Goal: Task Accomplishment & Management: Complete application form

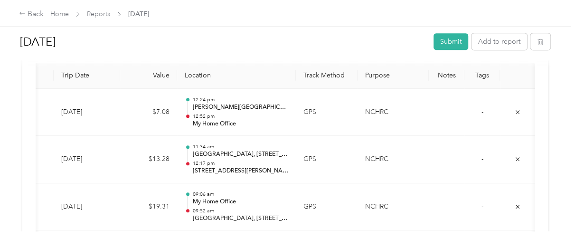
scroll to position [253, 0]
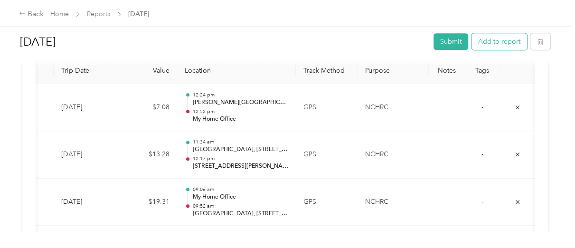
click at [497, 43] on button "Add to report" at bounding box center [500, 41] width 56 height 17
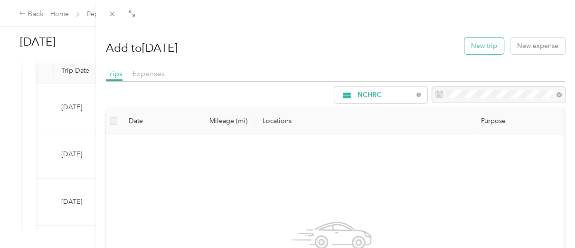
click at [474, 44] on button "New trip" at bounding box center [484, 46] width 39 height 17
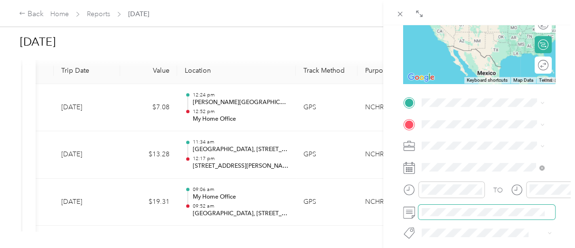
scroll to position [158, 0]
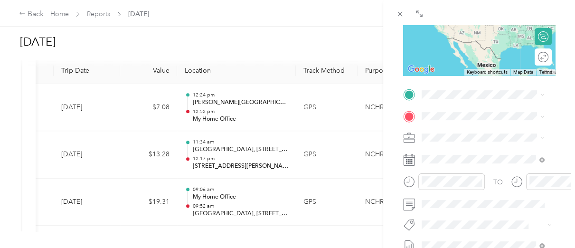
click at [465, 142] on span "[STREET_ADDRESS][US_STATE]" at bounding box center [487, 138] width 95 height 8
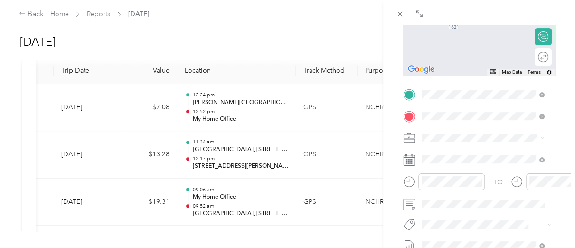
click at [463, 163] on span "[STREET_ADDRESS][PERSON_NAME][US_STATE]" at bounding box center [491, 154] width 102 height 17
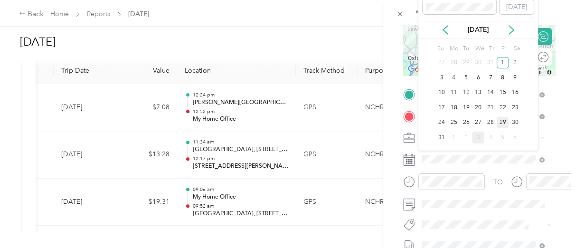
click at [499, 122] on div "29" at bounding box center [503, 123] width 12 height 12
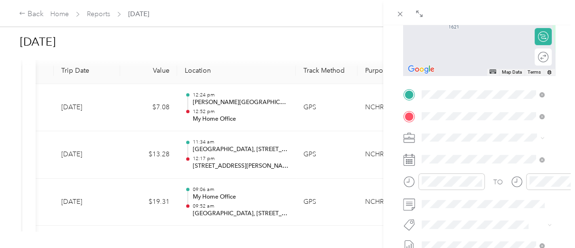
click at [467, 154] on span "[STREET_ADDRESS][US_STATE]" at bounding box center [487, 150] width 95 height 9
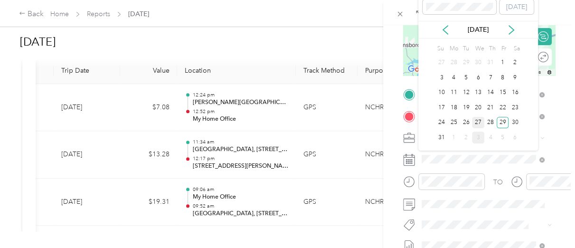
click at [478, 122] on div "27" at bounding box center [478, 123] width 12 height 12
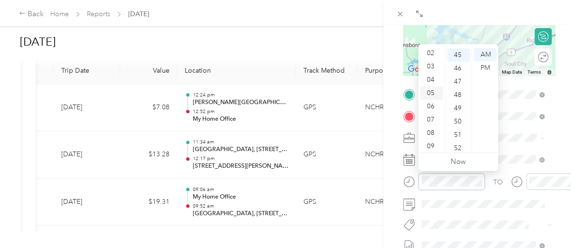
scroll to position [0, 0]
click at [431, 68] on div "01" at bounding box center [432, 67] width 23 height 13
click at [459, 81] on div "54" at bounding box center [459, 79] width 23 height 13
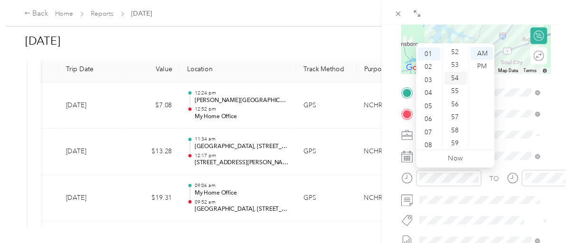
scroll to position [696, 0]
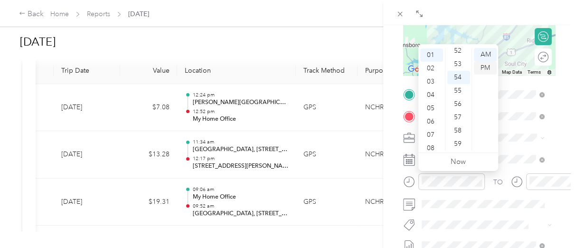
click at [482, 67] on div "PM" at bounding box center [485, 67] width 23 height 13
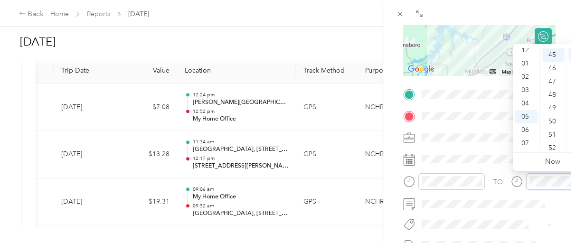
scroll to position [0, 0]
click at [525, 83] on div "02" at bounding box center [526, 81] width 23 height 13
click at [554, 121] on div "24" at bounding box center [553, 121] width 23 height 13
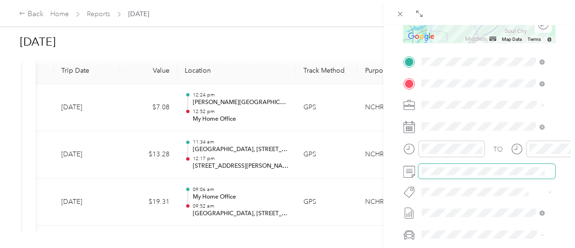
scroll to position [253, 0]
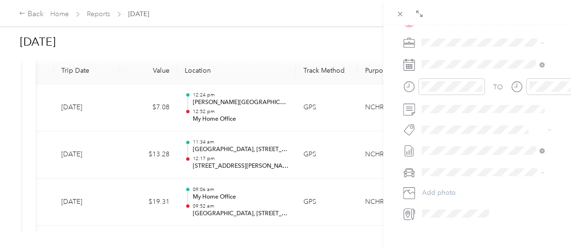
click at [446, 191] on li "[PERSON_NAME]" at bounding box center [483, 189] width 129 height 17
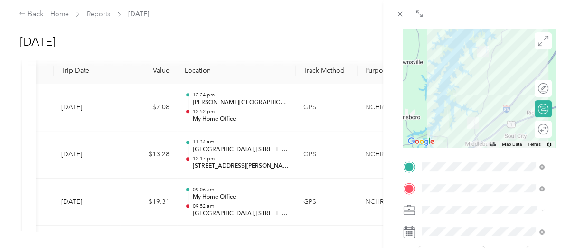
scroll to position [0, 0]
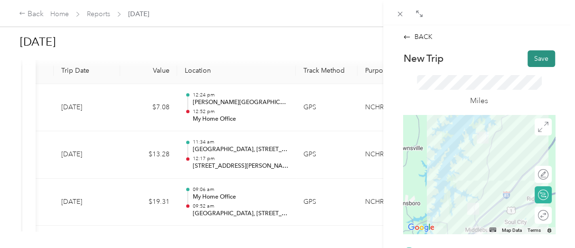
click at [542, 61] on button "Save" at bounding box center [542, 58] width 28 height 17
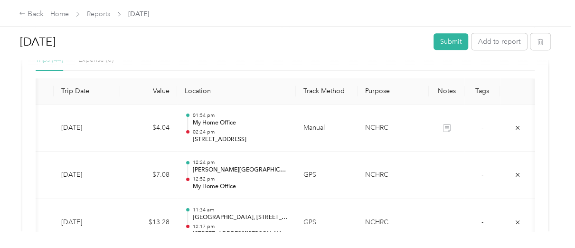
scroll to position [221, 0]
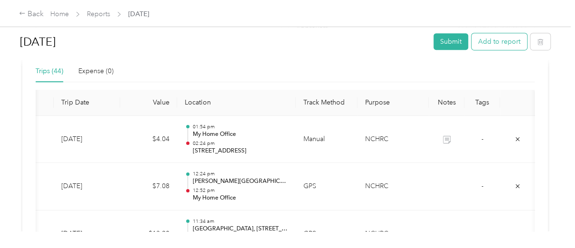
click at [488, 42] on button "Add to report" at bounding box center [500, 41] width 56 height 17
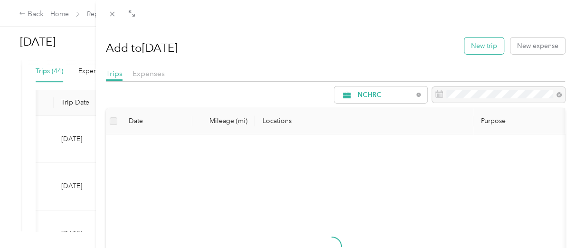
click at [479, 47] on button "New trip" at bounding box center [484, 46] width 39 height 17
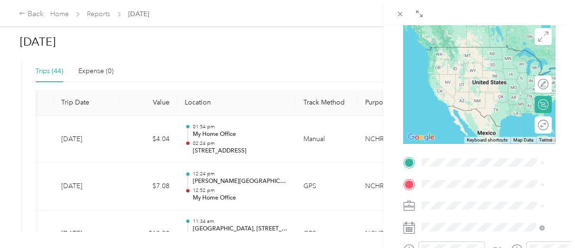
scroll to position [95, 0]
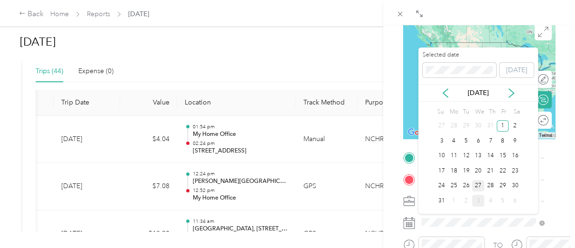
click at [479, 186] on div "27" at bounding box center [478, 186] width 12 height 12
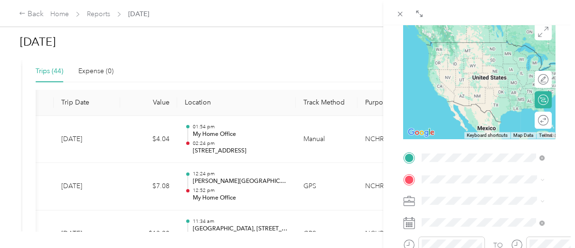
click at [484, 47] on span "[STREET_ADDRESS][US_STATE]" at bounding box center [487, 42] width 95 height 9
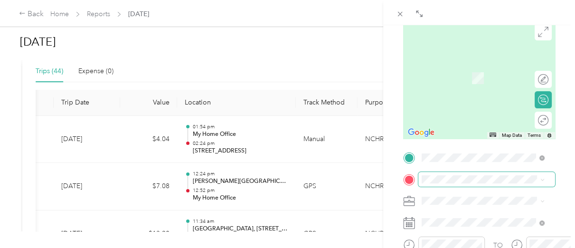
click at [464, 184] on span at bounding box center [487, 179] width 137 height 15
click at [479, 82] on span "[STREET_ADDRESS][US_STATE]" at bounding box center [487, 78] width 95 height 8
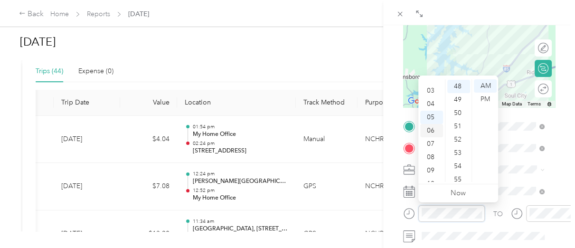
scroll to position [25, 0]
click at [431, 88] on div "02" at bounding box center [432, 87] width 23 height 13
click at [459, 177] on div "59" at bounding box center [459, 175] width 23 height 13
click at [485, 98] on div "PM" at bounding box center [485, 99] width 23 height 13
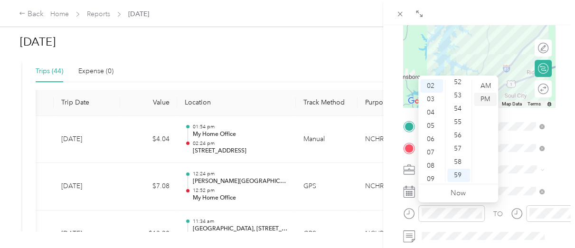
click at [482, 96] on div "PM" at bounding box center [485, 99] width 23 height 13
click at [430, 113] on div "02" at bounding box center [432, 112] width 23 height 13
click at [457, 181] on div "55" at bounding box center [459, 179] width 23 height 13
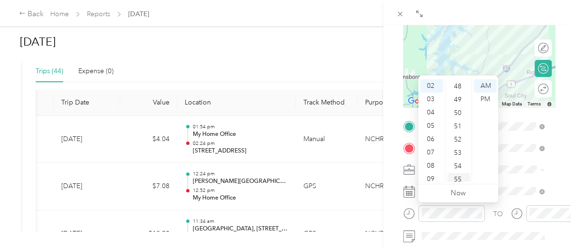
scroll to position [696, 0]
click at [486, 97] on div "PM" at bounding box center [485, 99] width 23 height 13
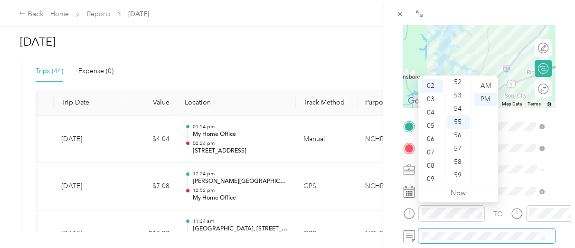
click at [482, 229] on span at bounding box center [487, 236] width 137 height 15
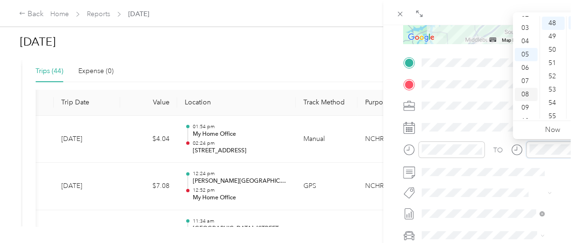
scroll to position [25, 0]
click at [525, 38] on div "03" at bounding box center [526, 37] width 23 height 13
click at [552, 73] on div "16" at bounding box center [553, 73] width 23 height 13
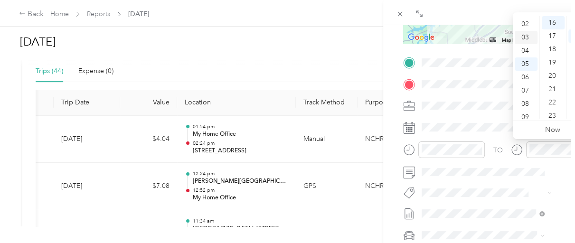
click at [527, 35] on div "03" at bounding box center [526, 37] width 23 height 13
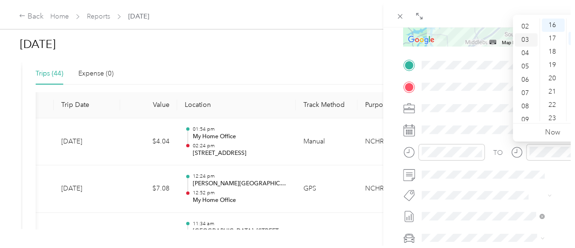
scroll to position [39, 0]
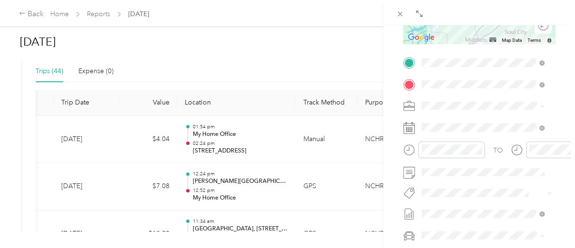
click at [440, 219] on span "[PERSON_NAME]" at bounding box center [451, 219] width 53 height 8
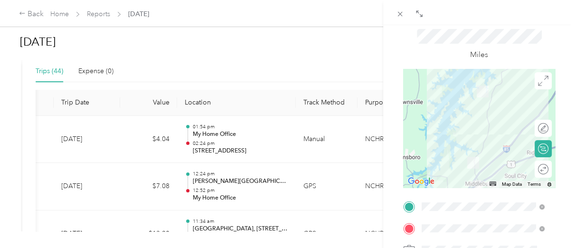
scroll to position [0, 0]
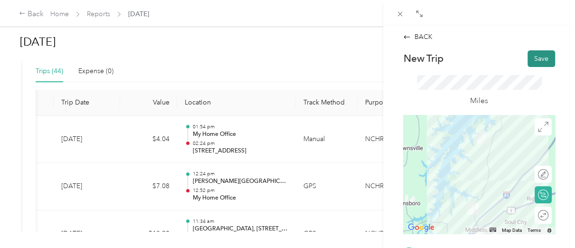
click at [530, 54] on button "Save" at bounding box center [542, 58] width 28 height 17
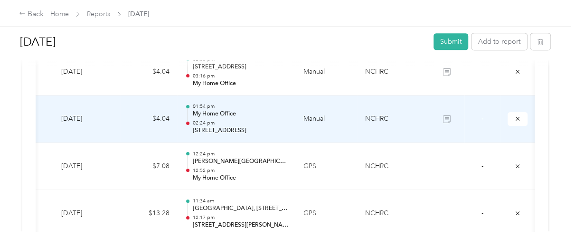
scroll to position [253, 0]
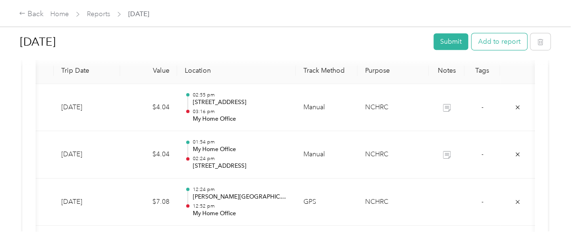
click at [496, 43] on button "Add to report" at bounding box center [500, 41] width 56 height 17
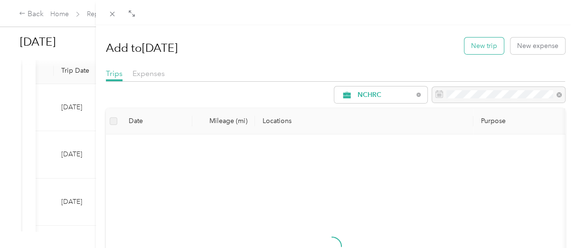
click at [475, 48] on button "New trip" at bounding box center [484, 46] width 39 height 17
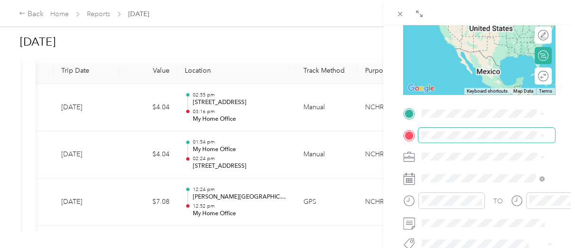
scroll to position [158, 0]
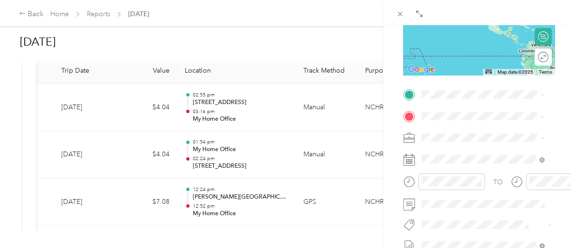
click at [475, 140] on span "[STREET_ADDRESS][US_STATE]" at bounding box center [487, 143] width 95 height 8
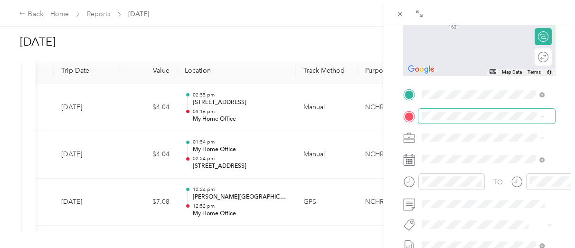
click at [466, 120] on span at bounding box center [487, 116] width 137 height 15
click at [475, 207] on span "[STREET_ADDRESS][US_STATE]" at bounding box center [487, 202] width 95 height 9
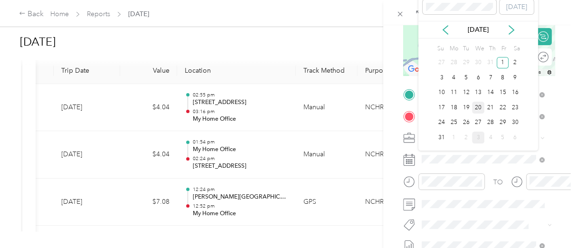
click at [478, 105] on div "20" at bounding box center [478, 108] width 12 height 12
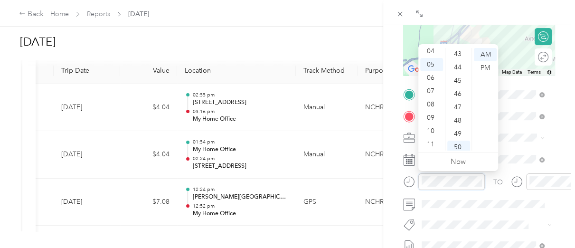
scroll to position [348, 0]
click at [462, 52] on div "26" at bounding box center [459, 52] width 23 height 13
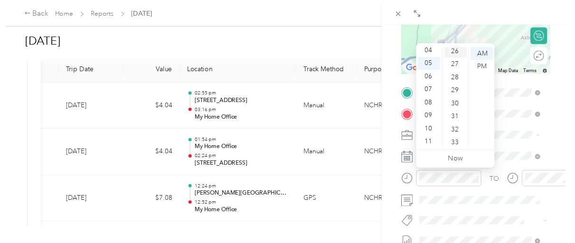
scroll to position [345, 0]
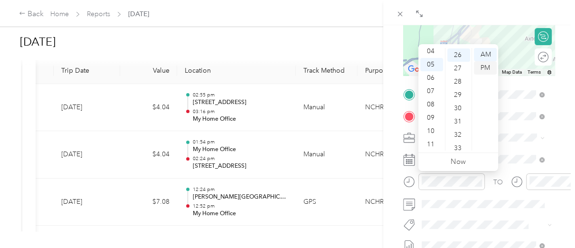
click at [485, 69] on div "PM" at bounding box center [485, 67] width 23 height 13
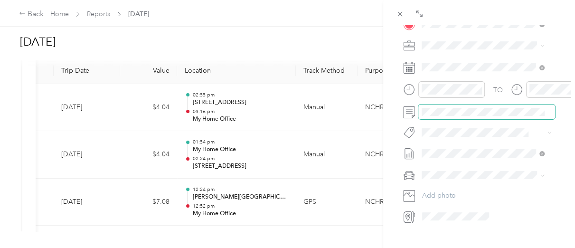
scroll to position [253, 0]
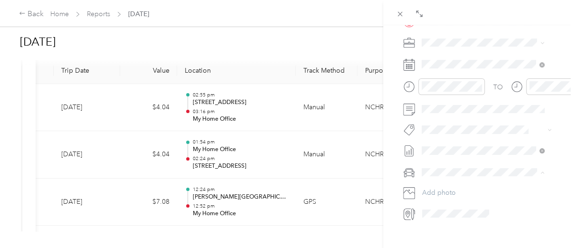
click at [438, 189] on span "[PERSON_NAME]" at bounding box center [451, 189] width 53 height 8
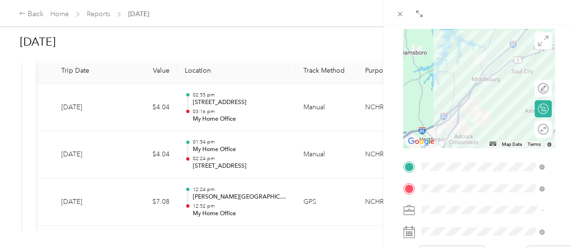
scroll to position [0, 0]
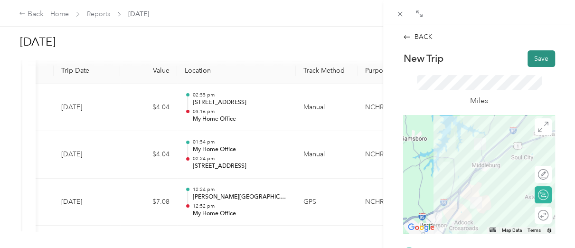
click at [532, 61] on button "Save" at bounding box center [542, 58] width 28 height 17
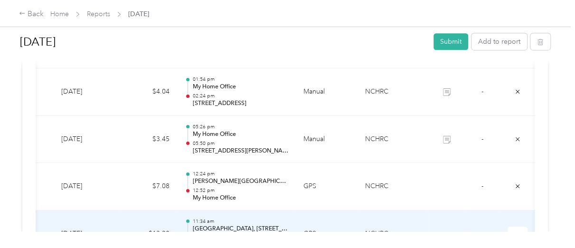
scroll to position [316, 0]
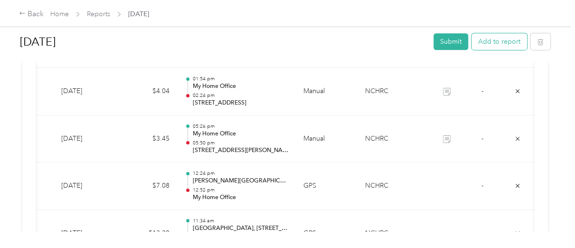
click at [486, 44] on button "Add to report" at bounding box center [500, 41] width 56 height 17
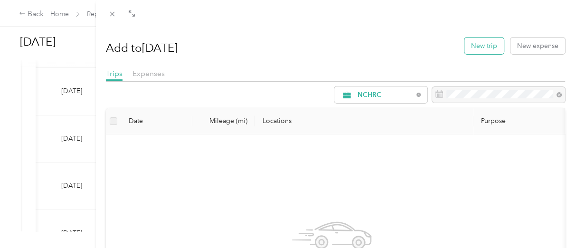
click at [477, 47] on button "New trip" at bounding box center [484, 46] width 39 height 17
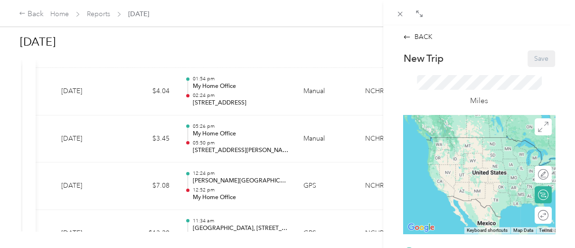
click at [358, 120] on div "BACK New Trip Save This trip cannot be edited because it is either under review…" at bounding box center [287, 124] width 575 height 248
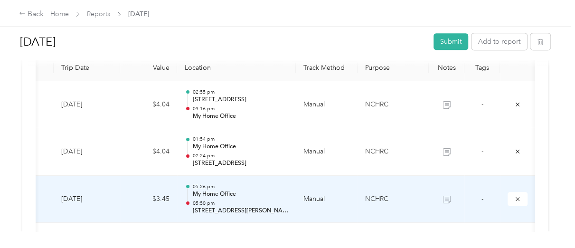
scroll to position [253, 0]
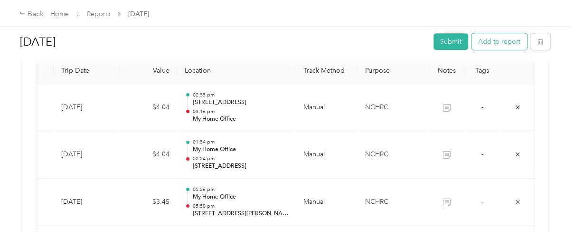
click at [487, 45] on button "Add to report" at bounding box center [500, 41] width 56 height 17
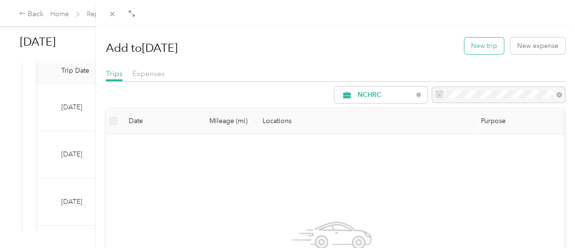
click at [465, 48] on button "New trip" at bounding box center [484, 46] width 39 height 17
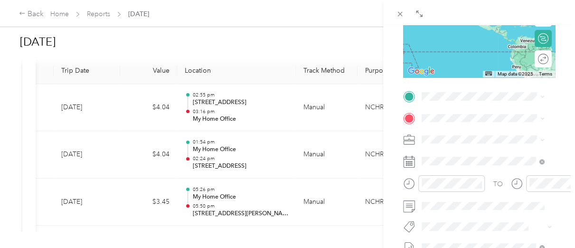
scroll to position [158, 0]
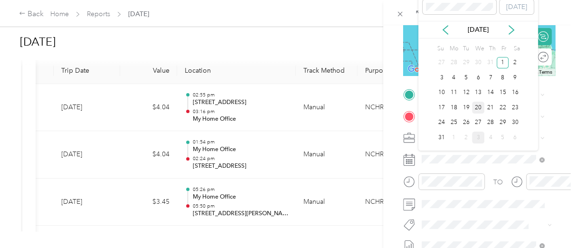
click at [483, 107] on div "20" at bounding box center [478, 108] width 12 height 12
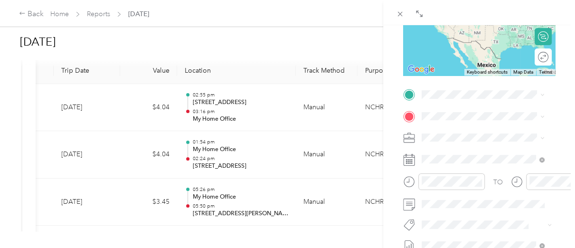
click at [464, 169] on span "[STREET_ADDRESS][US_STATE]" at bounding box center [487, 165] width 95 height 9
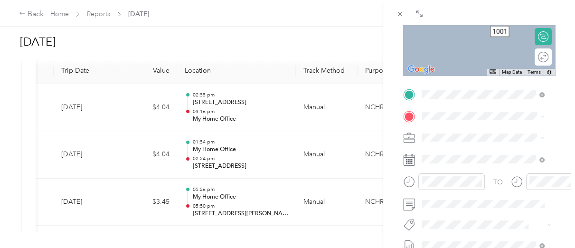
click at [463, 168] on span "[STREET_ADDRESS][US_STATE]" at bounding box center [487, 164] width 95 height 8
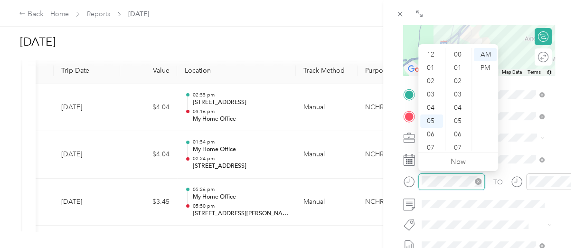
scroll to position [57, 0]
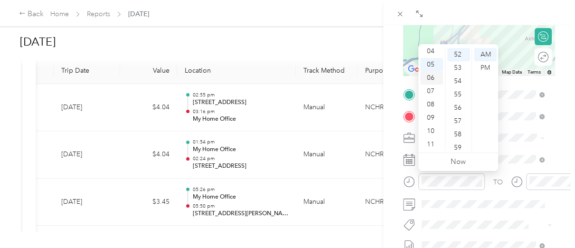
click at [431, 77] on div "06" at bounding box center [432, 77] width 23 height 13
click at [458, 124] on div "10" at bounding box center [459, 124] width 23 height 13
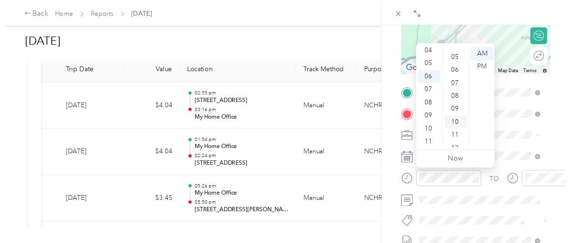
scroll to position [133, 0]
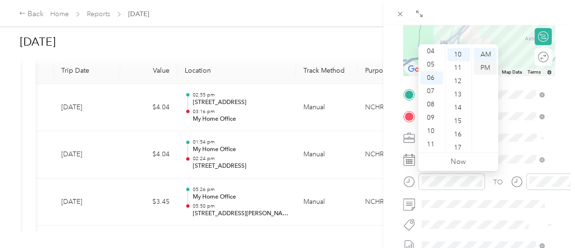
click at [483, 69] on div "PM" at bounding box center [485, 67] width 23 height 13
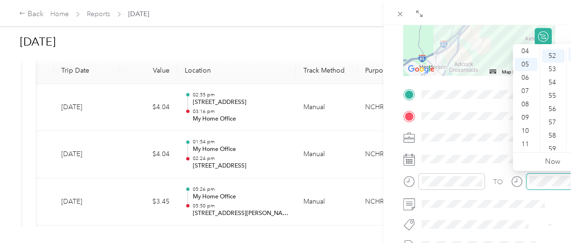
scroll to position [692, 0]
click at [526, 76] on div "06" at bounding box center [526, 77] width 23 height 13
click at [553, 101] on div "32" at bounding box center [553, 101] width 23 height 13
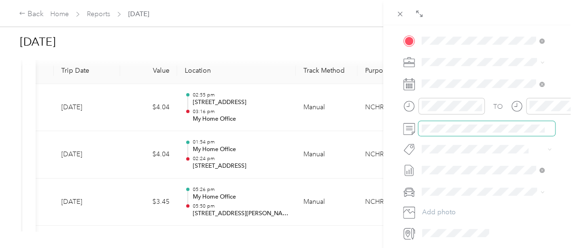
scroll to position [253, 0]
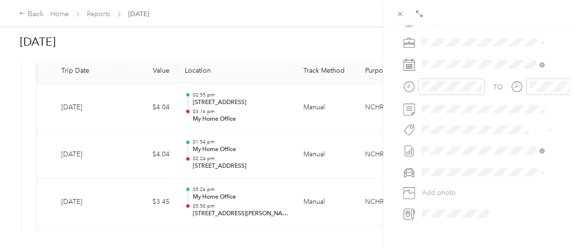
click at [445, 188] on span "[PERSON_NAME]" at bounding box center [451, 189] width 53 height 8
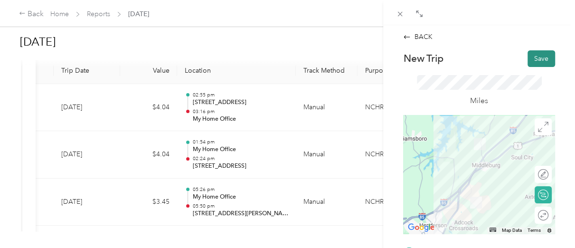
click at [533, 57] on button "Save" at bounding box center [542, 58] width 28 height 17
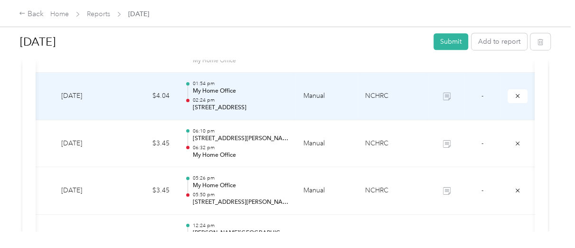
scroll to position [316, 0]
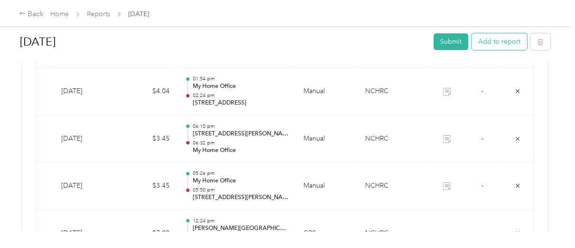
click at [491, 48] on button "Add to report" at bounding box center [500, 41] width 56 height 17
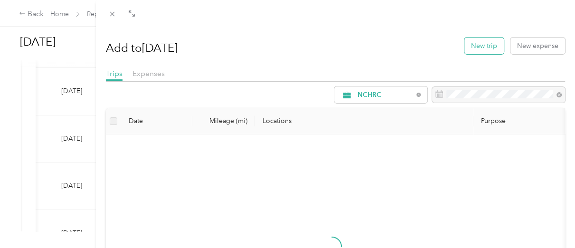
click at [483, 49] on button "New trip" at bounding box center [484, 46] width 39 height 17
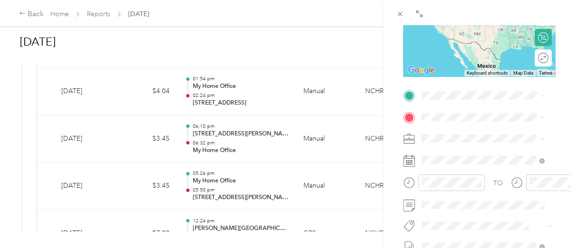
scroll to position [190, 0]
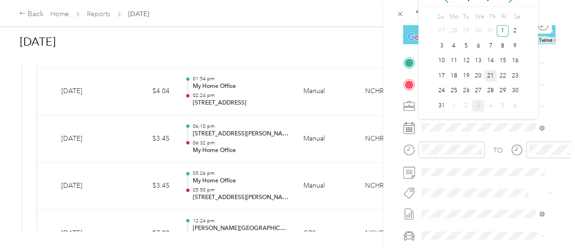
click at [490, 77] on div "21" at bounding box center [491, 76] width 12 height 12
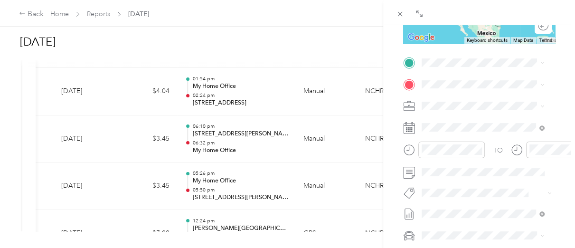
click at [474, 112] on span "[STREET_ADDRESS][US_STATE]" at bounding box center [487, 108] width 95 height 8
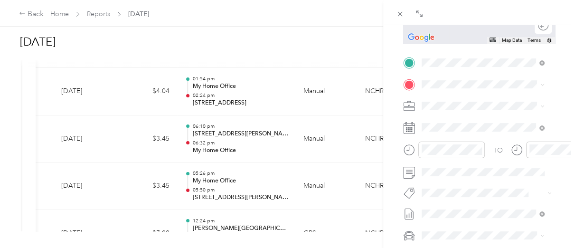
click at [472, 121] on span "[STREET_ADDRESS][US_STATE]" at bounding box center [487, 117] width 95 height 9
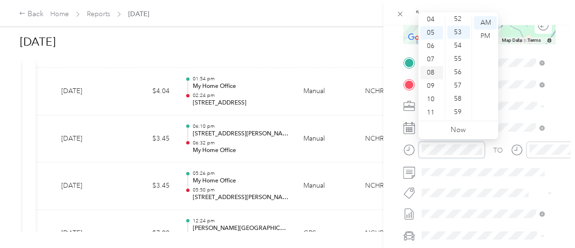
scroll to position [25, 0]
click at [430, 38] on div "03" at bounding box center [432, 37] width 23 height 13
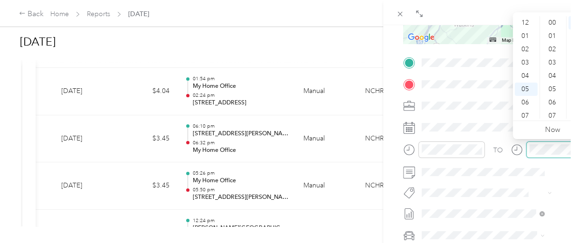
scroll to position [57, 0]
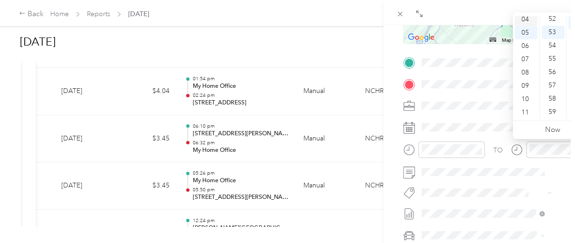
click at [526, 20] on div "04" at bounding box center [526, 19] width 23 height 13
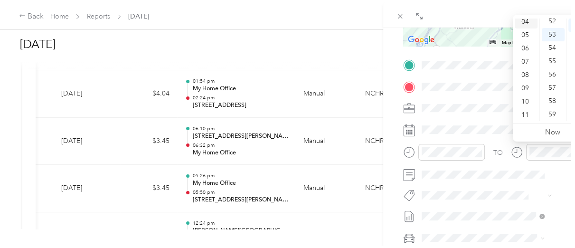
scroll to position [53, 0]
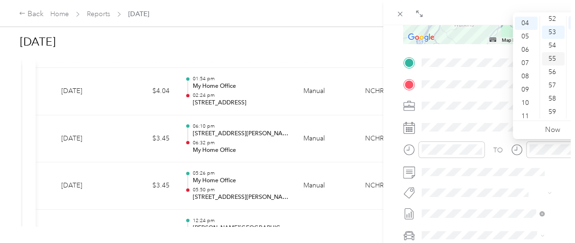
click at [554, 57] on div "55" at bounding box center [553, 58] width 23 height 13
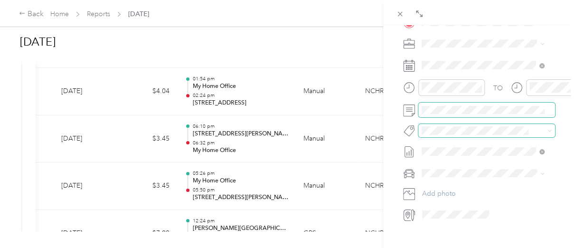
scroll to position [253, 0]
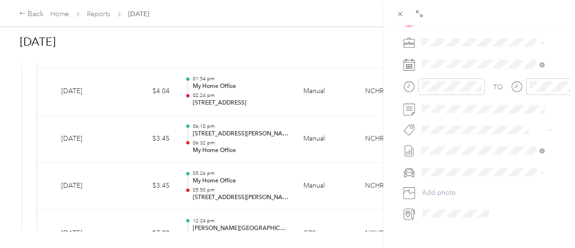
click at [442, 188] on span "[PERSON_NAME]" at bounding box center [451, 188] width 53 height 8
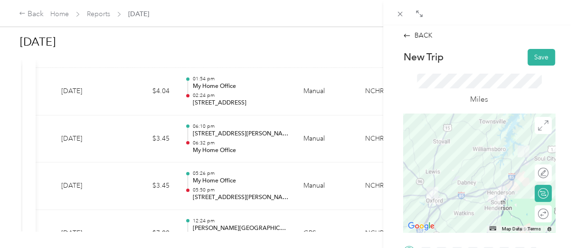
scroll to position [0, 0]
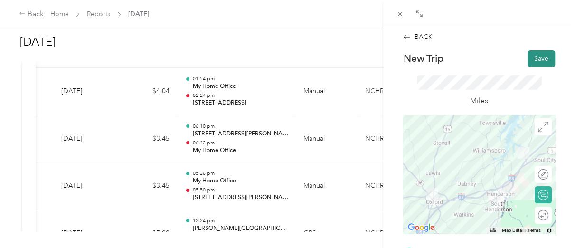
click at [534, 59] on button "Save" at bounding box center [542, 58] width 28 height 17
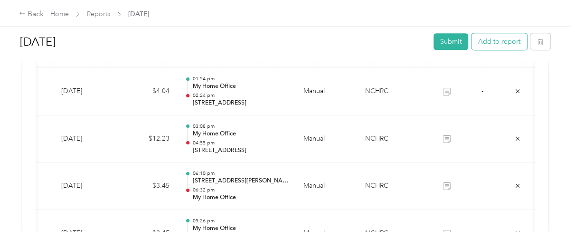
click at [492, 42] on button "Add to report" at bounding box center [500, 41] width 56 height 17
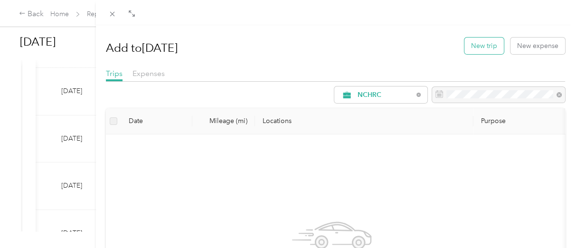
click at [476, 48] on button "New trip" at bounding box center [484, 46] width 39 height 17
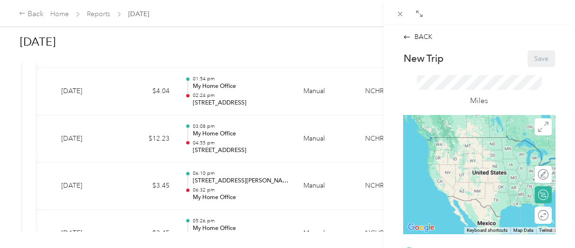
click at [221, 144] on div "BACK New Trip Save This trip cannot be edited because it is either under review…" at bounding box center [287, 124] width 575 height 248
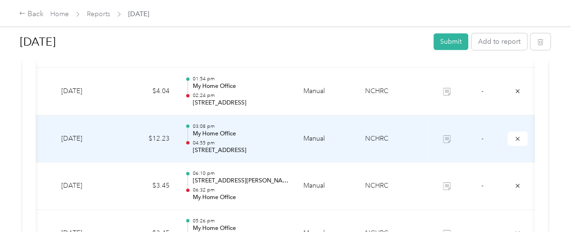
click at [221, 146] on p "[STREET_ADDRESS]" at bounding box center [240, 150] width 96 height 9
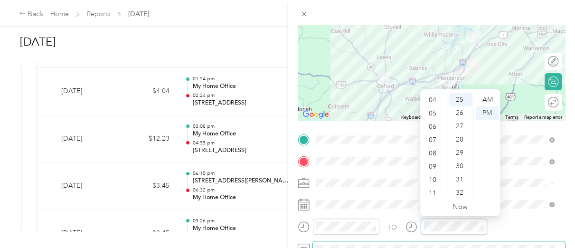
scroll to position [39, 0]
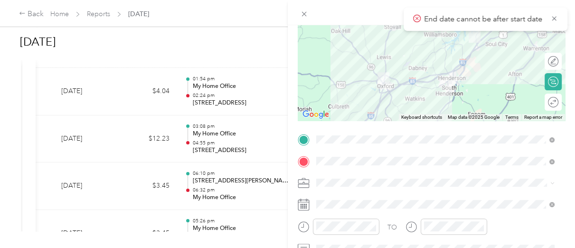
click at [517, 225] on div "TO" at bounding box center [432, 230] width 268 height 23
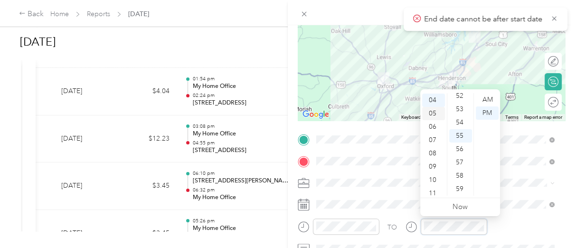
scroll to position [21, 0]
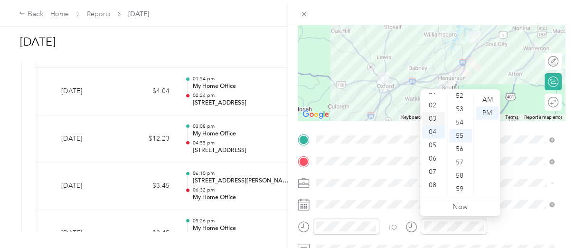
click at [433, 118] on div "03" at bounding box center [433, 118] width 23 height 13
click at [458, 105] on div "24" at bounding box center [461, 103] width 23 height 13
click at [488, 114] on div "PM" at bounding box center [487, 112] width 23 height 13
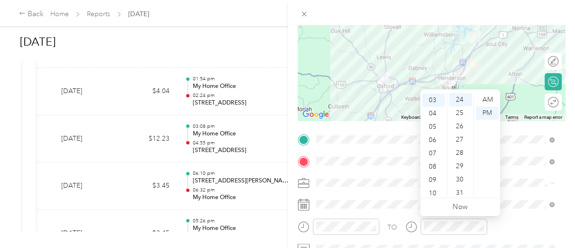
click at [520, 219] on div "TO" at bounding box center [432, 230] width 268 height 23
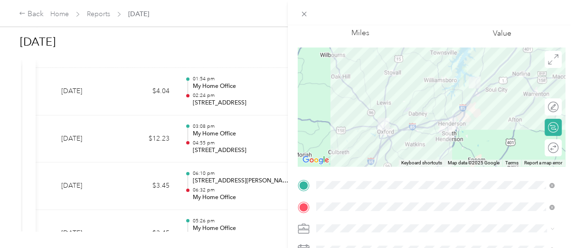
scroll to position [0, 0]
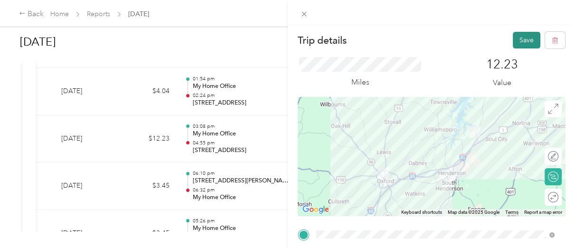
click at [518, 43] on button "Save" at bounding box center [527, 40] width 28 height 17
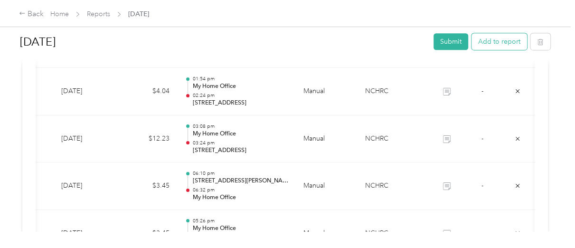
click at [499, 38] on button "Add to report" at bounding box center [500, 41] width 56 height 17
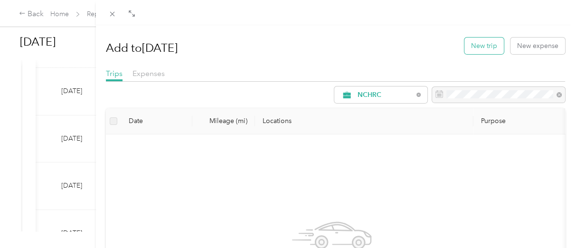
click at [478, 45] on button "New trip" at bounding box center [484, 46] width 39 height 17
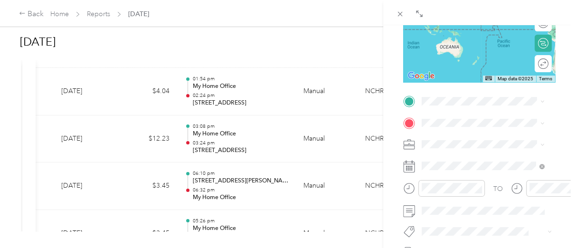
scroll to position [158, 0]
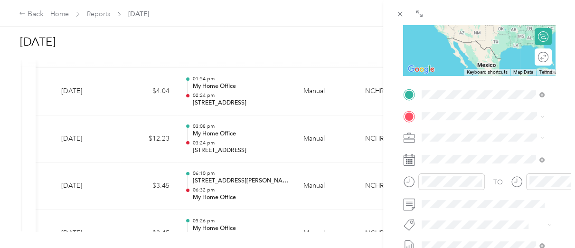
click at [467, 133] on span "[STREET_ADDRESS][US_STATE]" at bounding box center [487, 128] width 95 height 9
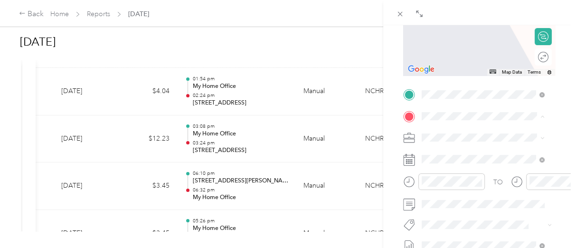
click at [472, 168] on span "[STREET_ADDRESS][US_STATE]" at bounding box center [487, 164] width 95 height 8
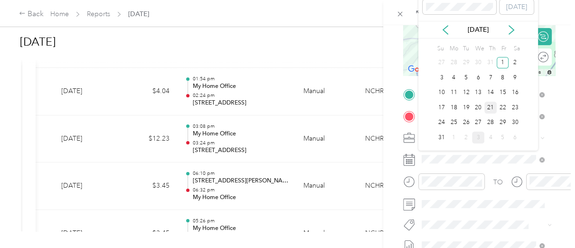
click at [491, 106] on div "21" at bounding box center [491, 108] width 12 height 12
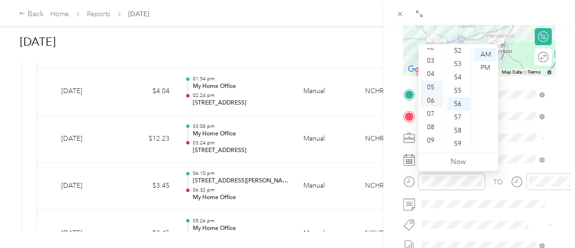
scroll to position [25, 0]
click at [431, 82] on div "04" at bounding box center [432, 83] width 23 height 13
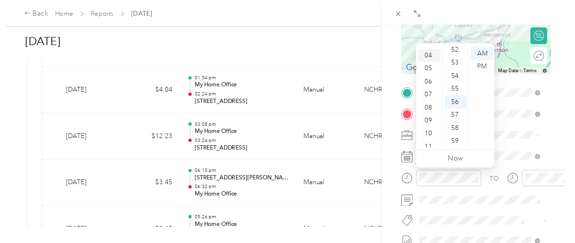
scroll to position [53, 0]
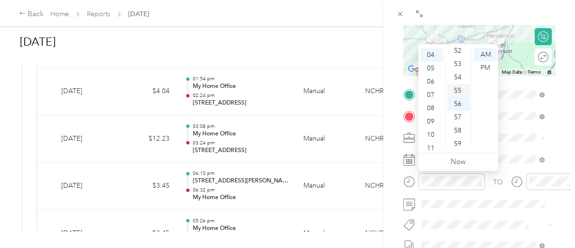
click at [458, 90] on div "55" at bounding box center [459, 90] width 23 height 13
click at [484, 68] on div "PM" at bounding box center [485, 67] width 23 height 13
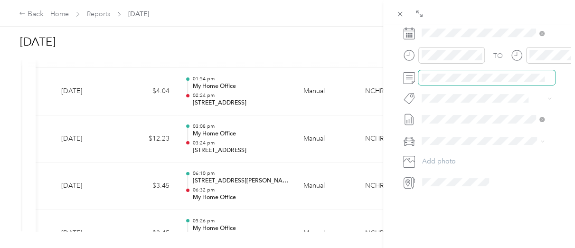
scroll to position [285, 0]
click at [442, 156] on span "[PERSON_NAME]" at bounding box center [451, 157] width 53 height 8
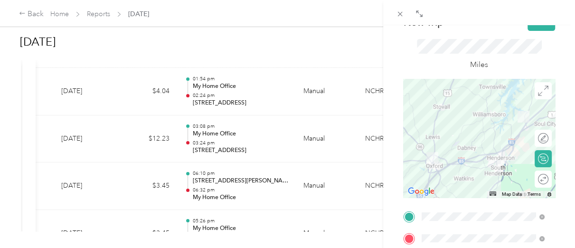
scroll to position [31, 0]
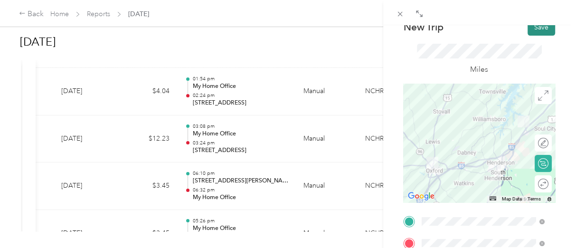
click at [531, 32] on button "Save" at bounding box center [542, 27] width 28 height 17
